Goal: Check status: Check status

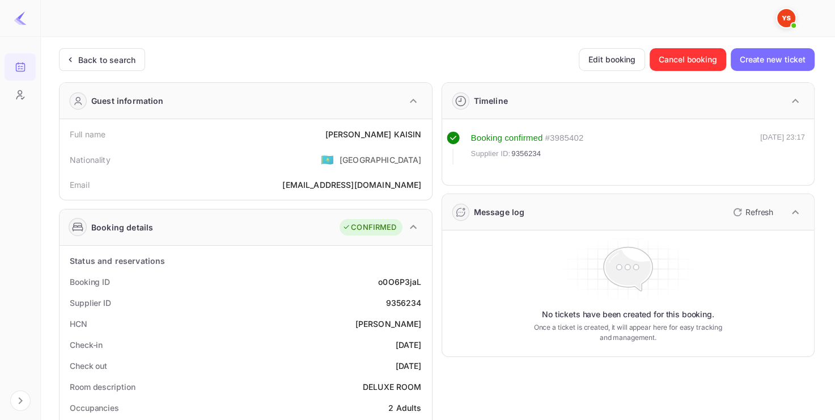
click at [117, 64] on div "Back to search" at bounding box center [106, 60] width 57 height 12
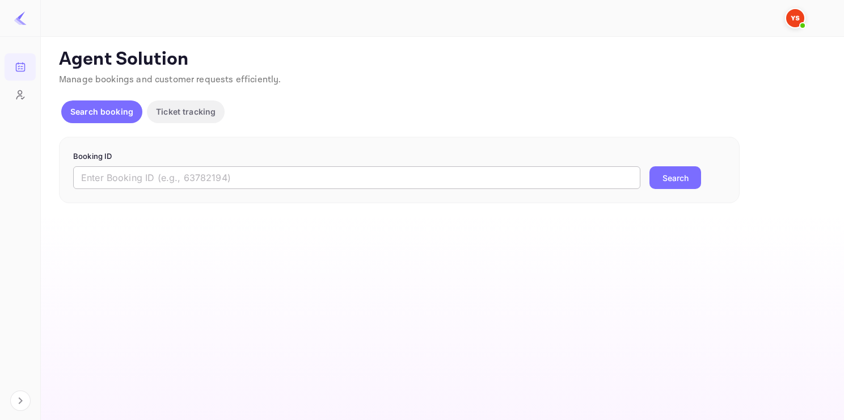
drag, startPoint x: 179, startPoint y: 191, endPoint x: 173, endPoint y: 184, distance: 8.9
click at [173, 184] on div "Booking ID ​ Search" at bounding box center [399, 170] width 680 height 67
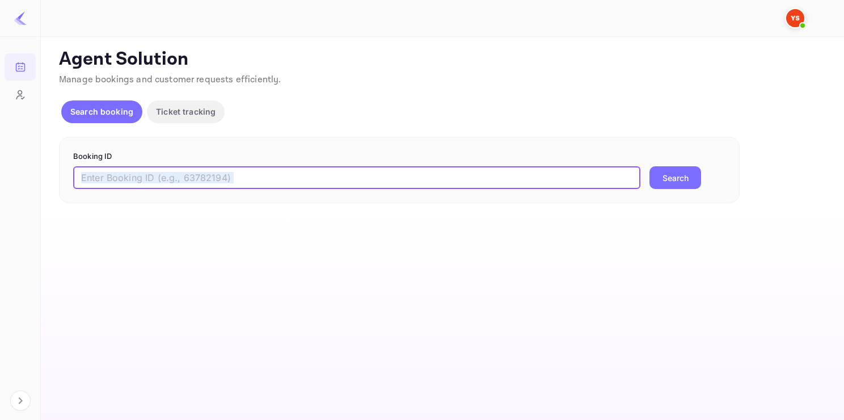
click at [173, 184] on input "text" at bounding box center [356, 177] width 567 height 23
paste input "9485168"
type input "9485168"
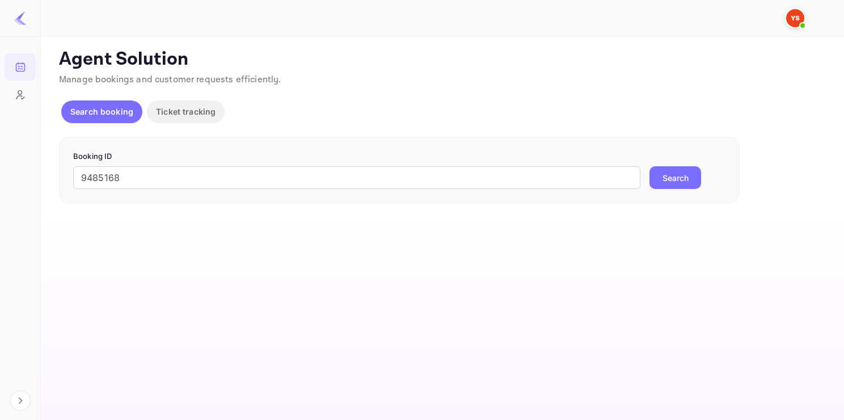
click at [662, 173] on button "Search" at bounding box center [675, 177] width 52 height 23
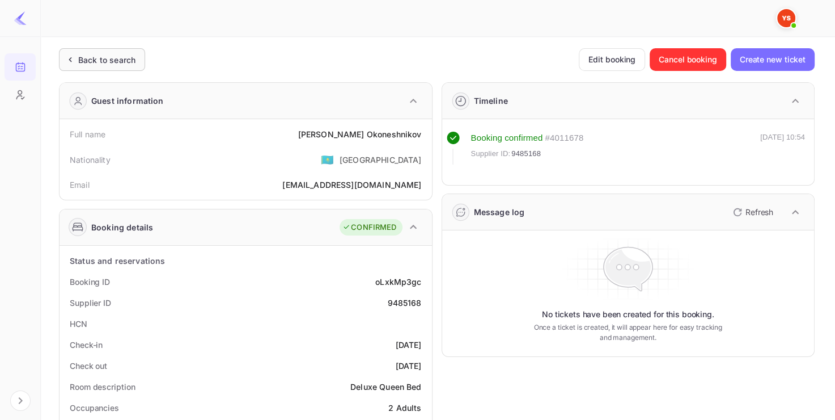
click at [130, 54] on div "Back to search" at bounding box center [106, 60] width 57 height 12
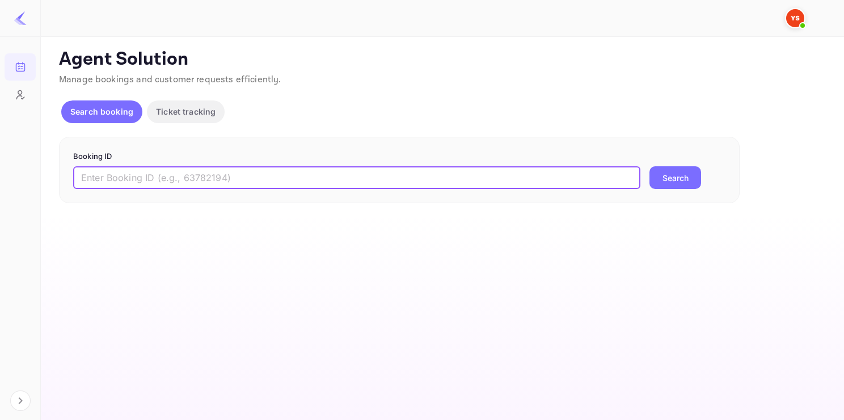
paste input "9708812"
click at [192, 175] on input "text" at bounding box center [356, 177] width 567 height 23
type input "9708812"
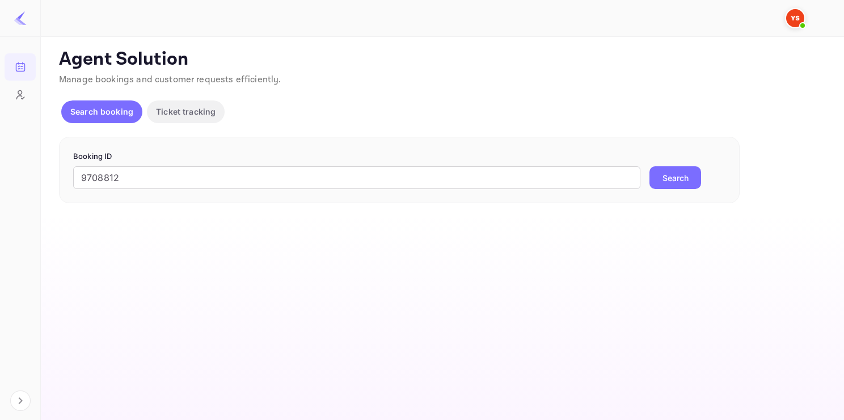
click at [667, 167] on button "Search" at bounding box center [675, 177] width 52 height 23
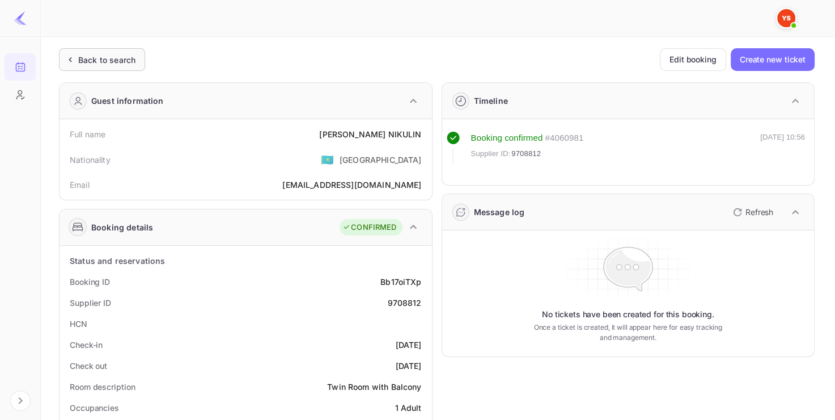
click at [107, 52] on div "Back to search" at bounding box center [102, 59] width 86 height 23
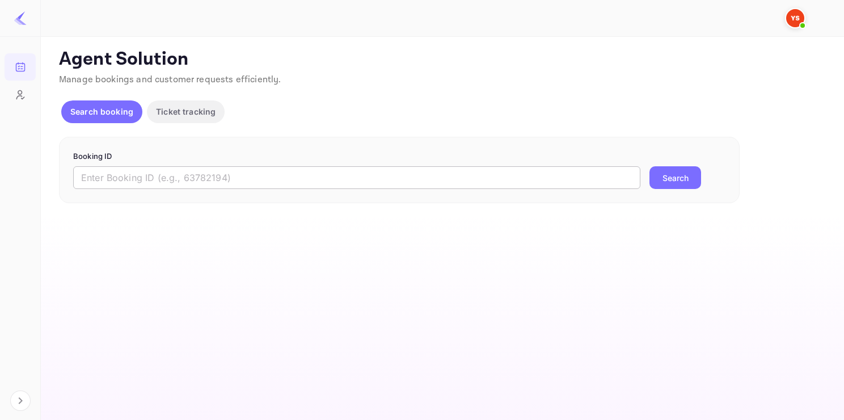
drag, startPoint x: 269, startPoint y: 192, endPoint x: 269, endPoint y: 184, distance: 8.5
click at [269, 184] on div "Booking ID ​ Search" at bounding box center [399, 170] width 680 height 67
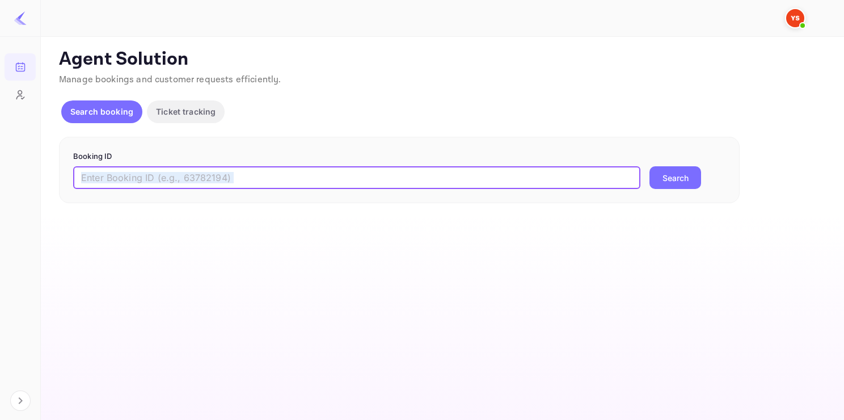
click at [269, 184] on input "text" at bounding box center [356, 177] width 567 height 23
click at [649, 166] on button "Search" at bounding box center [675, 177] width 52 height 23
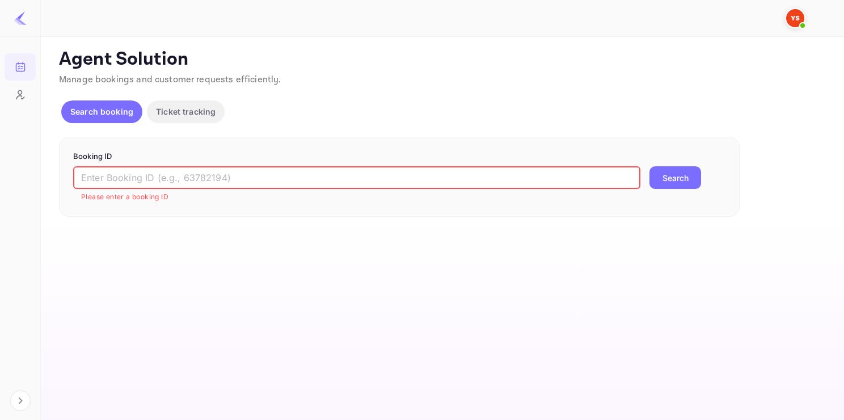
paste input "9525305"
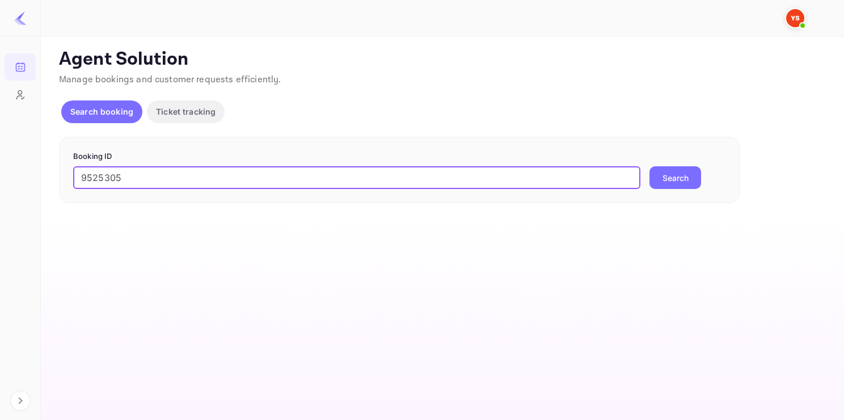
type input "9525305"
click at [649, 166] on button "Search" at bounding box center [675, 177] width 52 height 23
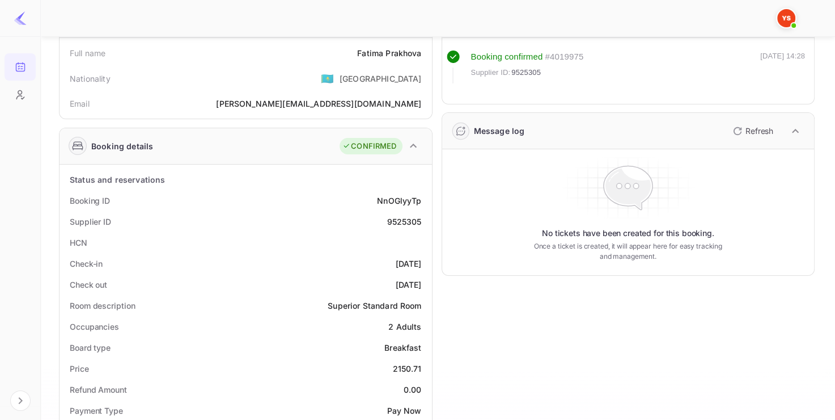
scroll to position [82, 0]
